Goal: Task Accomplishment & Management: Manage account settings

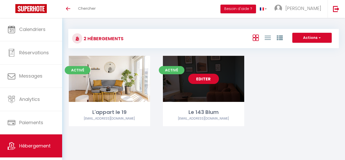
click at [220, 78] on div "Editer" at bounding box center [203, 79] width 81 height 46
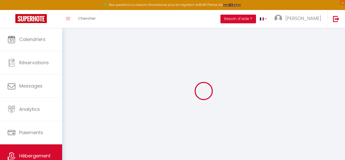
select select
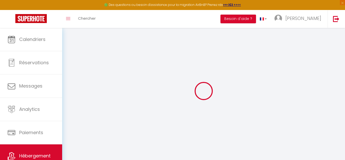
select select
checkbox input "false"
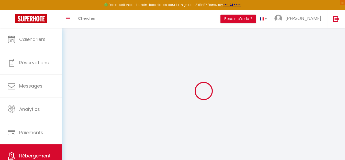
select select
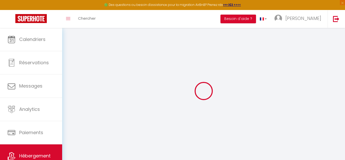
select select
checkbox input "false"
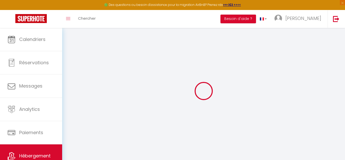
checkbox input "false"
select select
type input "Le 143 Blum"
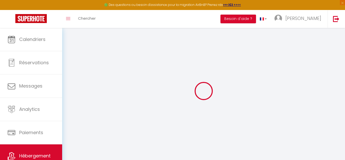
type input "[PERSON_NAME]"
type input "Breuil"
type input "[STREET_ADDRESS][PERSON_NAME],"
type input "63000"
type input "[GEOGRAPHIC_DATA]"
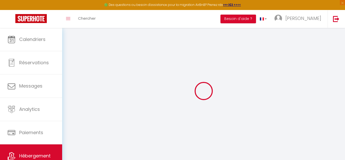
select select "5"
select select "1"
select select "3"
type input "59"
type input "25"
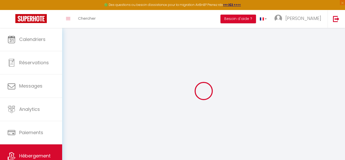
type input "5"
type input "4"
type input "0.01"
select select
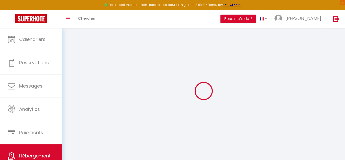
select select
type input "[STREET_ADDRESS][PERSON_NAME]"
type input "63000"
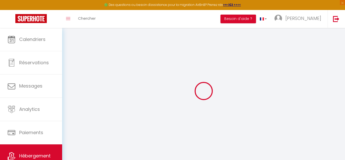
type input "[GEOGRAPHIC_DATA]"
type input "[EMAIL_ADDRESS][DOMAIN_NAME]"
select select
checkbox input "false"
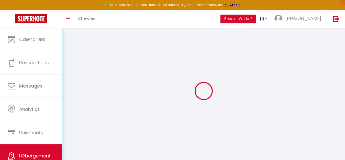
checkbox input "false"
radio input "true"
type input "0"
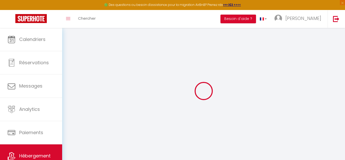
select select
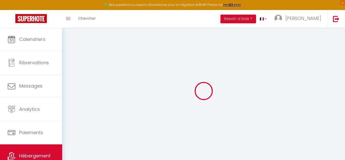
select select
checkbox input "false"
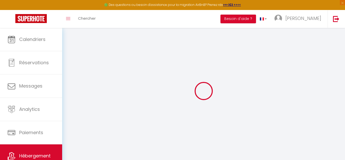
select select
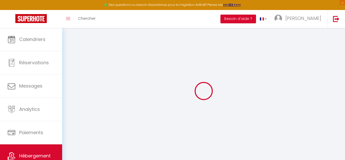
select select
checkbox input "false"
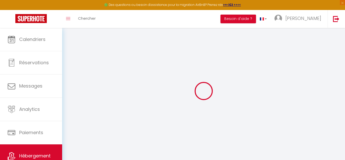
select select
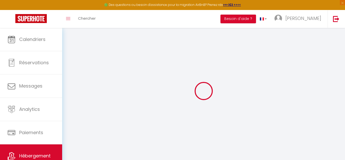
select select
checkbox input "false"
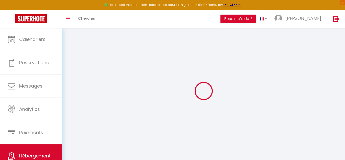
select select
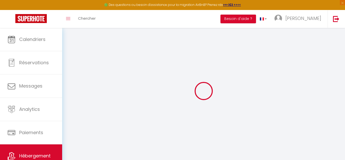
select select
checkbox input "false"
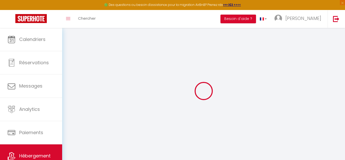
select select
checkbox input "false"
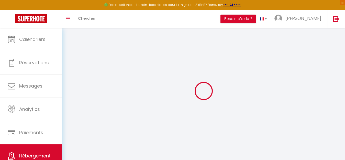
select select "18:00"
select select "21:00"
select select "10:00"
select select "15"
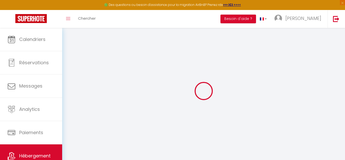
select select
checkbox input "false"
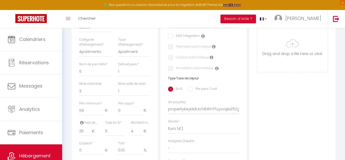
scroll to position [154, 0]
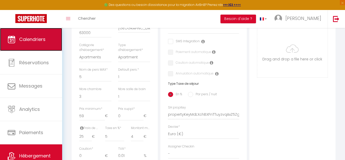
click at [25, 44] on link "Calendriers" at bounding box center [31, 39] width 62 height 23
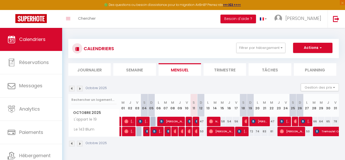
click at [271, 132] on div "81" at bounding box center [271, 131] width 7 height 9
type input "81"
type input "Mer 22 Octobre 2025"
type input "Jeu 23 Octobre 2025"
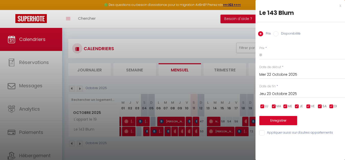
click at [274, 34] on input "Disponibilité" at bounding box center [276, 33] width 5 height 5
radio input "true"
radio input "false"
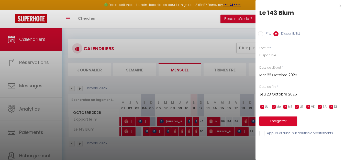
click at [275, 57] on select "Disponible Indisponible" at bounding box center [303, 55] width 86 height 10
select select "0"
click at [260, 50] on select "Disponible Indisponible" at bounding box center [303, 55] width 86 height 10
click at [272, 76] on input "Mer 22 Octobre 2025" at bounding box center [303, 75] width 86 height 7
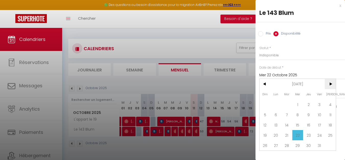
click at [331, 85] on span ">" at bounding box center [330, 84] width 11 height 10
